Goal: Information Seeking & Learning: Learn about a topic

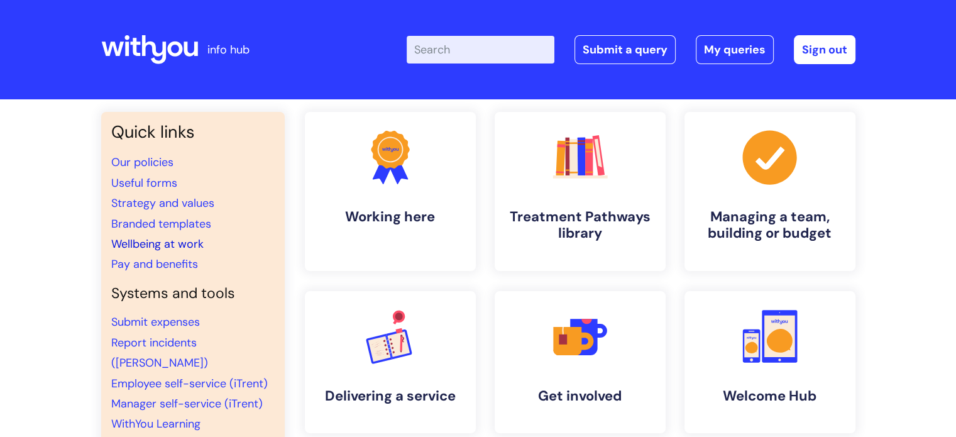
click at [188, 243] on link "Wellbeing at work" at bounding box center [157, 243] width 92 height 15
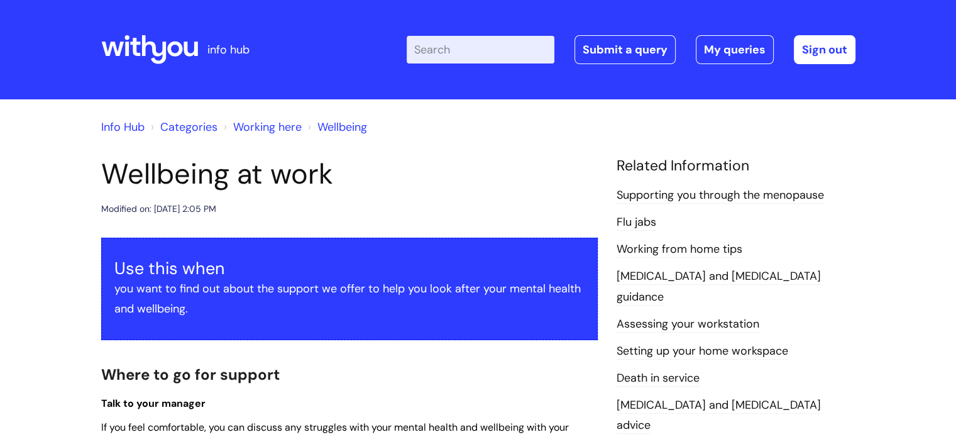
click at [163, 45] on icon at bounding box center [153, 49] width 25 height 29
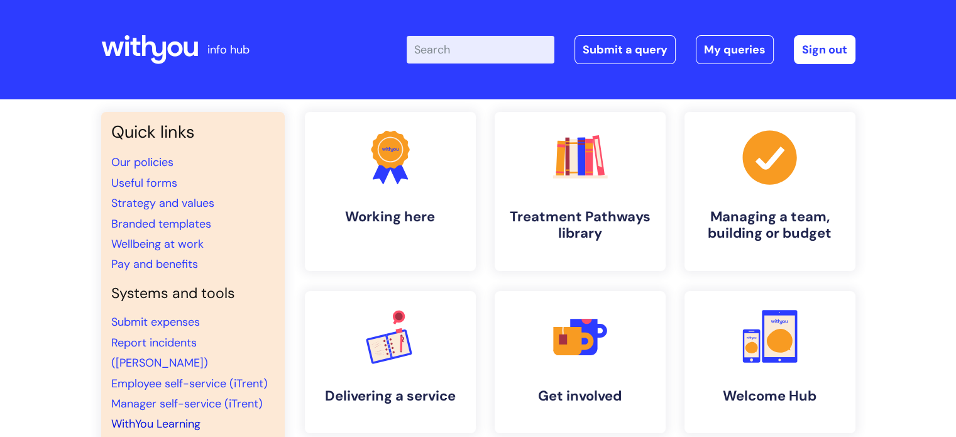
click at [189, 416] on link "WithYou Learning" at bounding box center [155, 423] width 89 height 15
